Goal: Check status: Check status

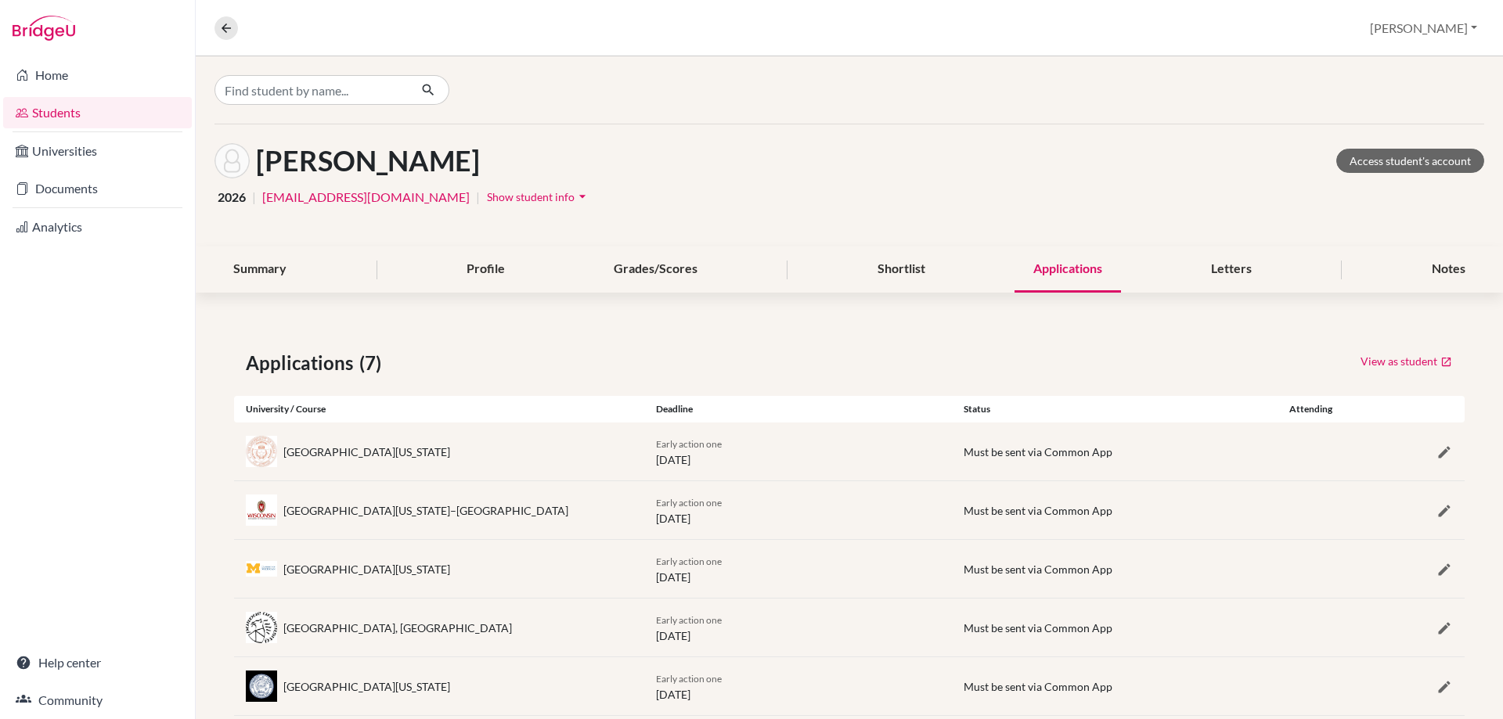
scroll to position [152, 0]
click at [227, 33] on icon at bounding box center [226, 28] width 14 height 14
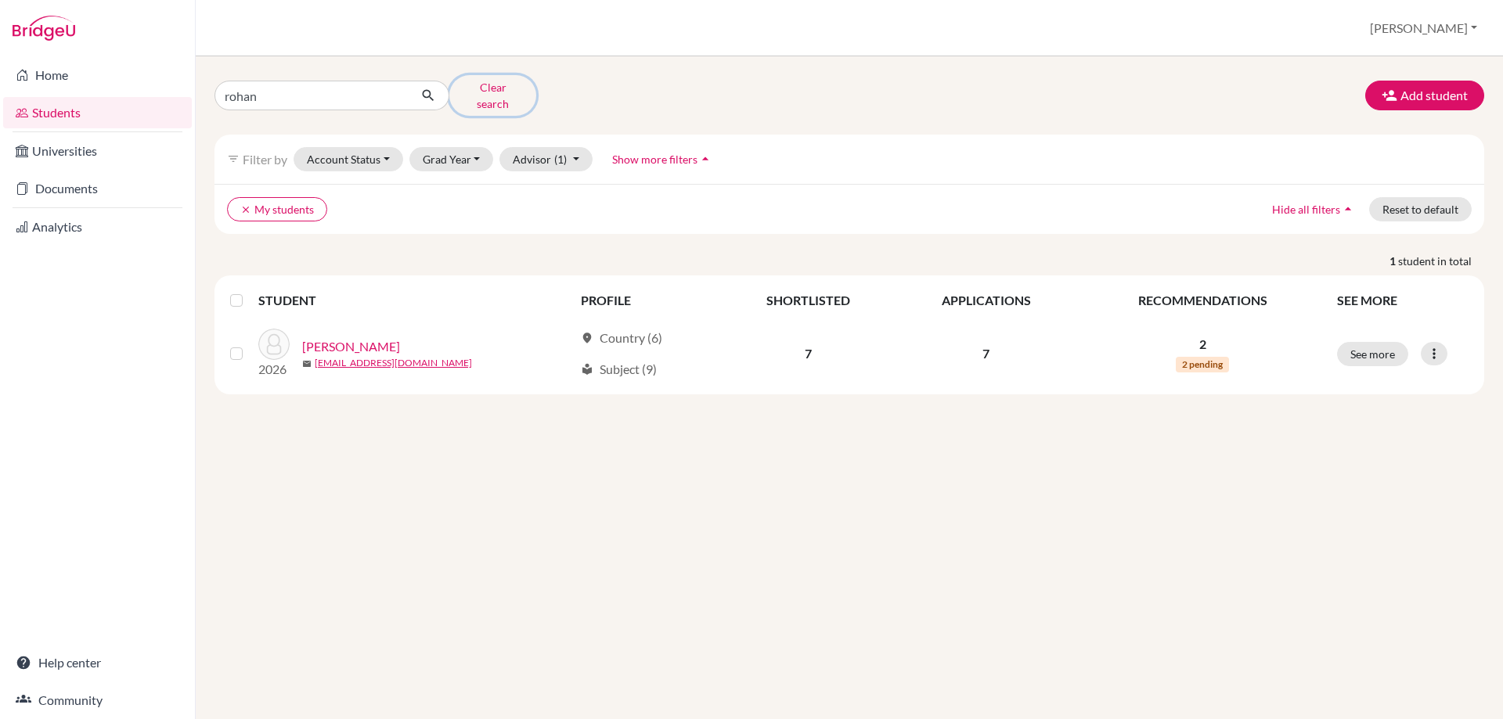
click at [472, 85] on button "Clear search" at bounding box center [492, 95] width 87 height 41
